Goal: Task Accomplishment & Management: Manage account settings

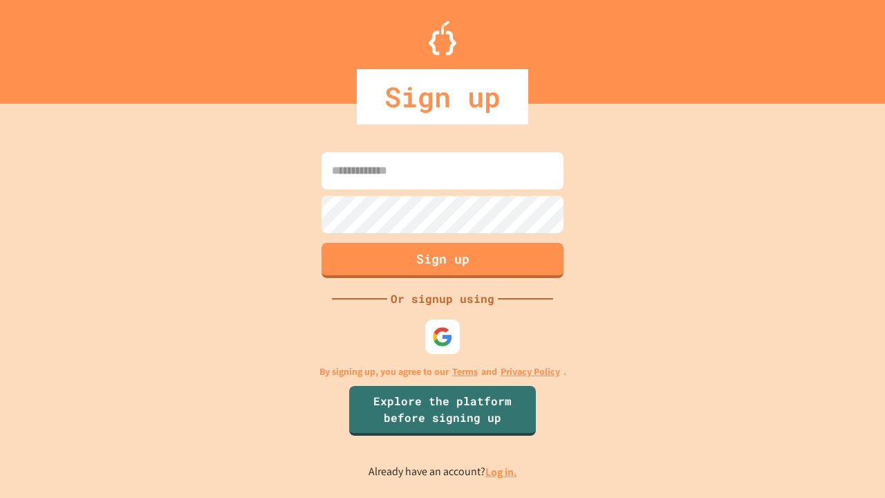
click at [502, 471] on link "Log in." at bounding box center [501, 471] width 32 height 15
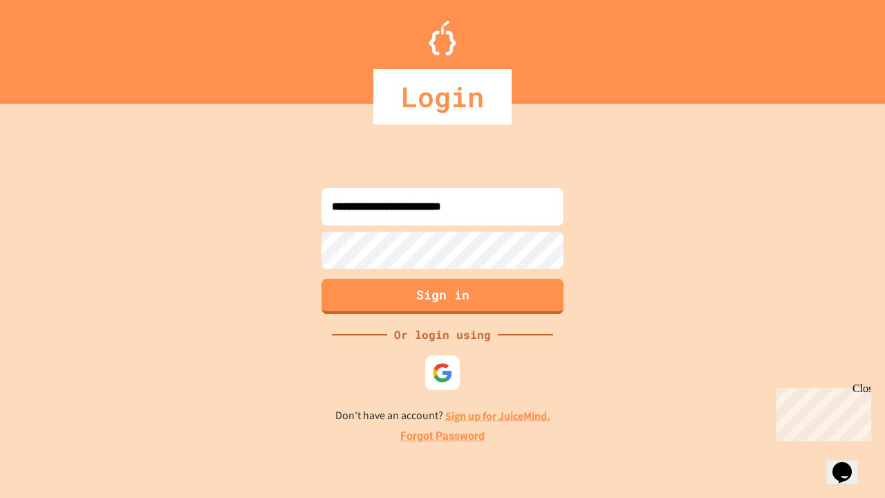
type input "**********"
